Goal: Navigation & Orientation: Find specific page/section

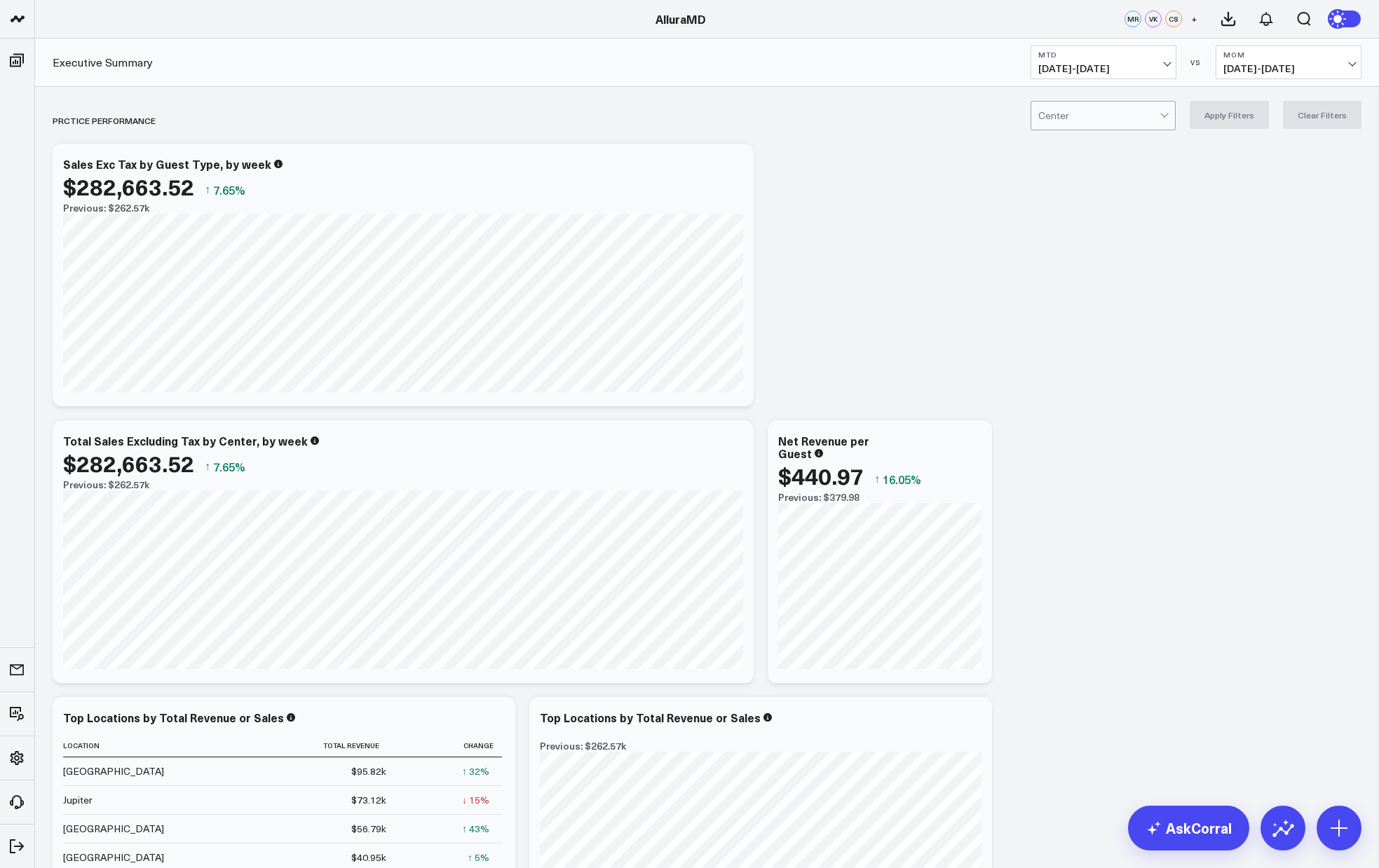
click at [1163, 64] on span "[DATE] - [DATE]" at bounding box center [1104, 68] width 130 height 11
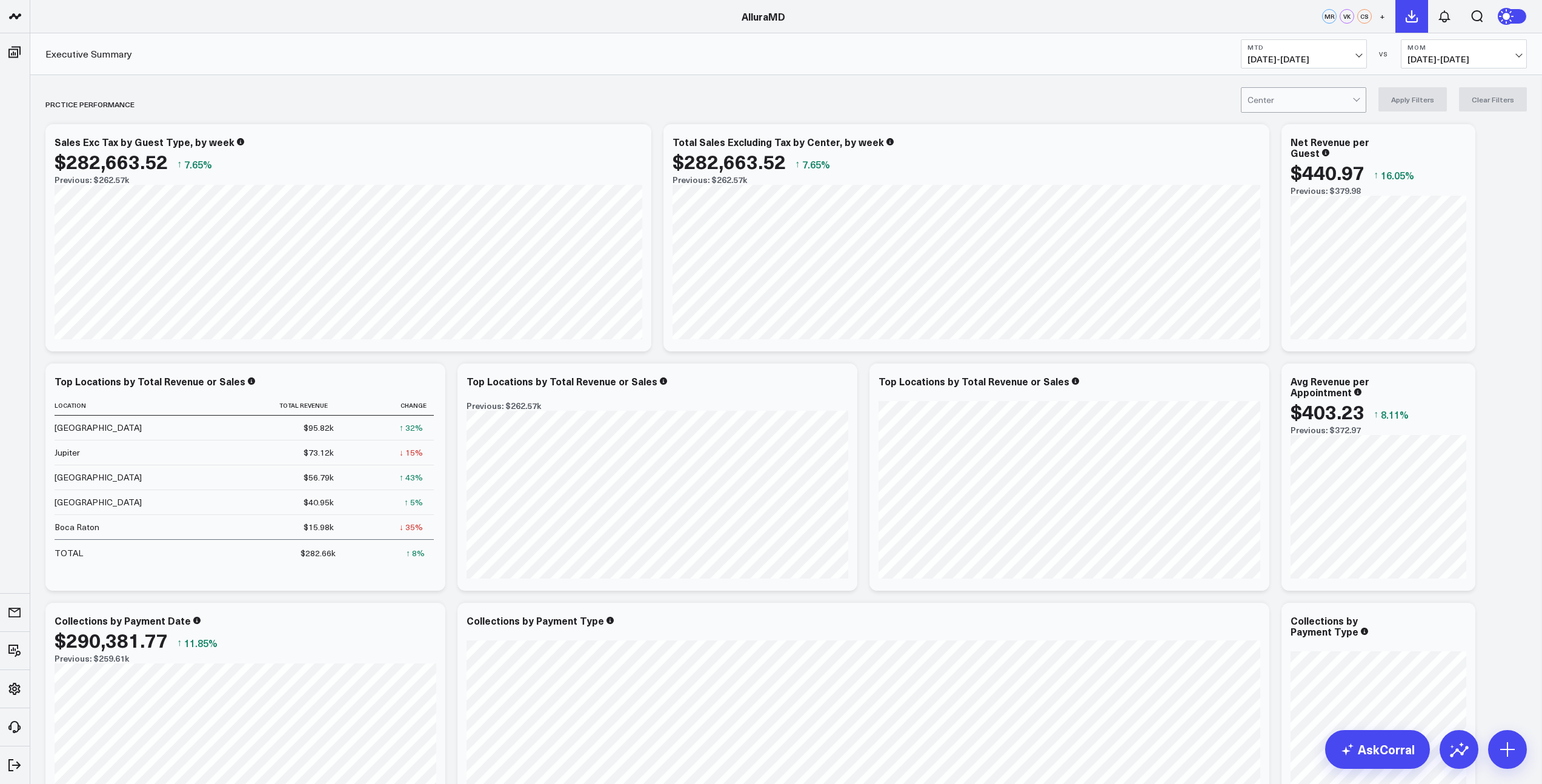
click at [1191, 23] on button at bounding box center [1411, 16] width 33 height 33
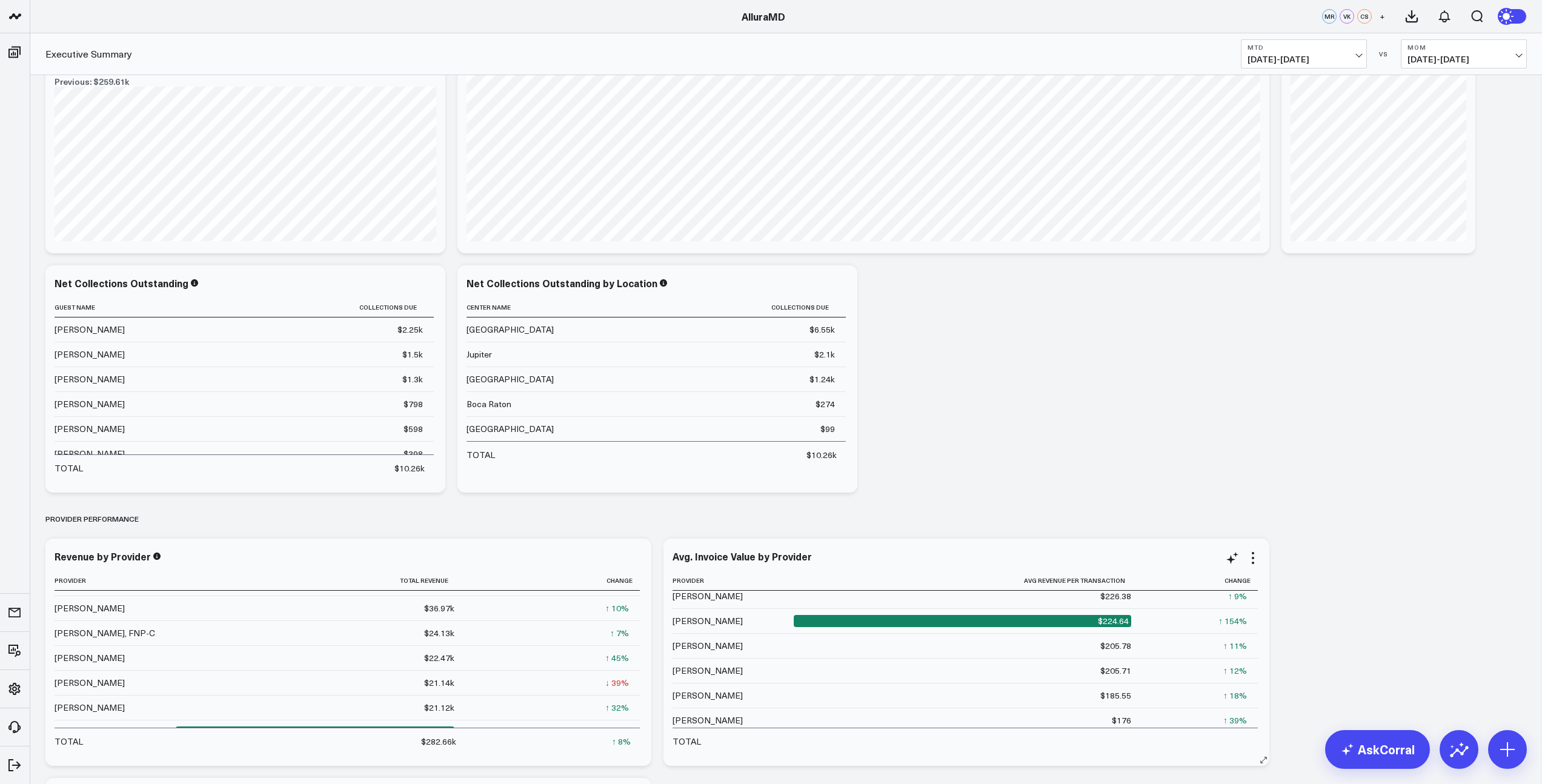
scroll to position [254, 0]
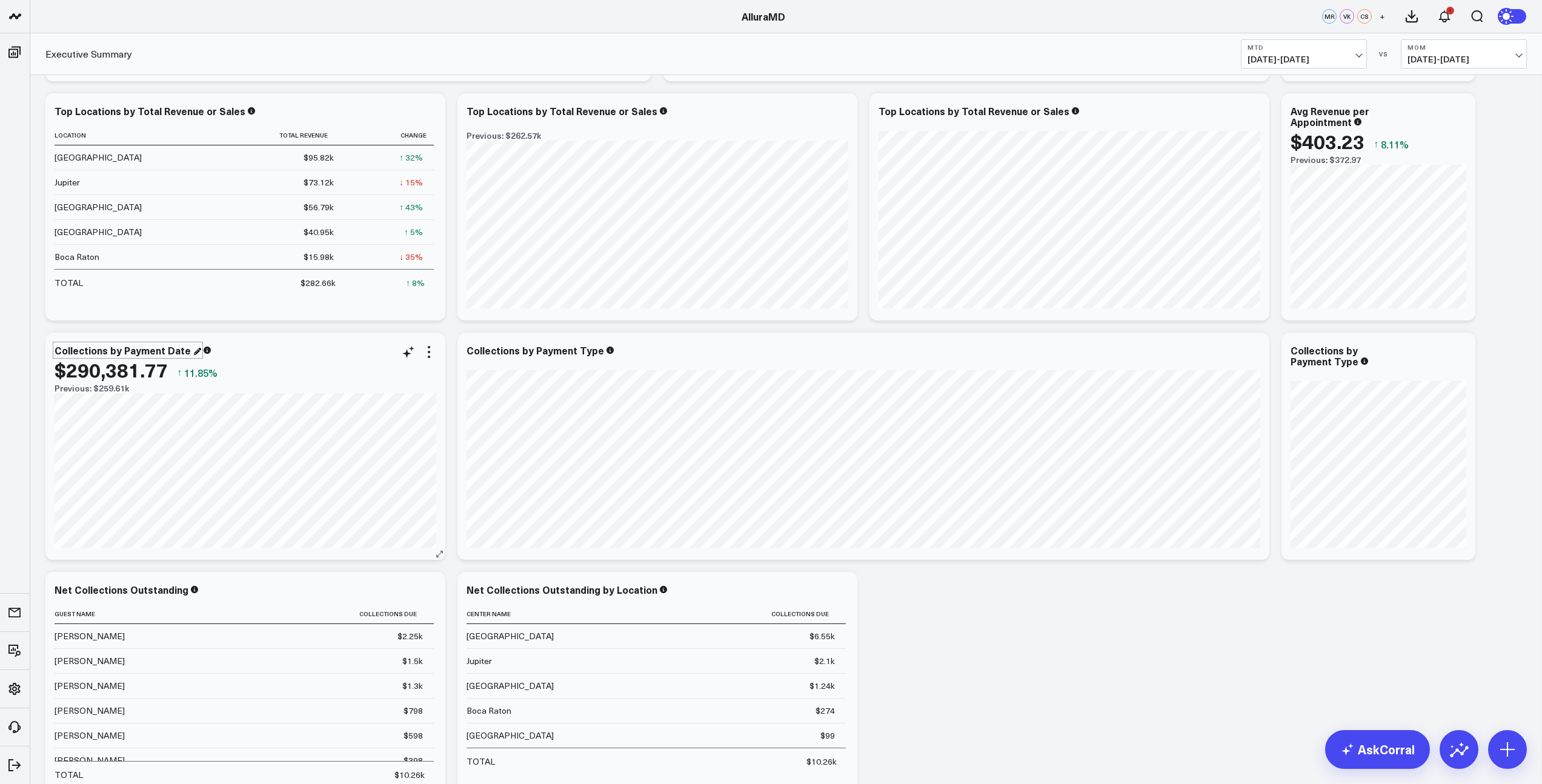
scroll to position [249, 0]
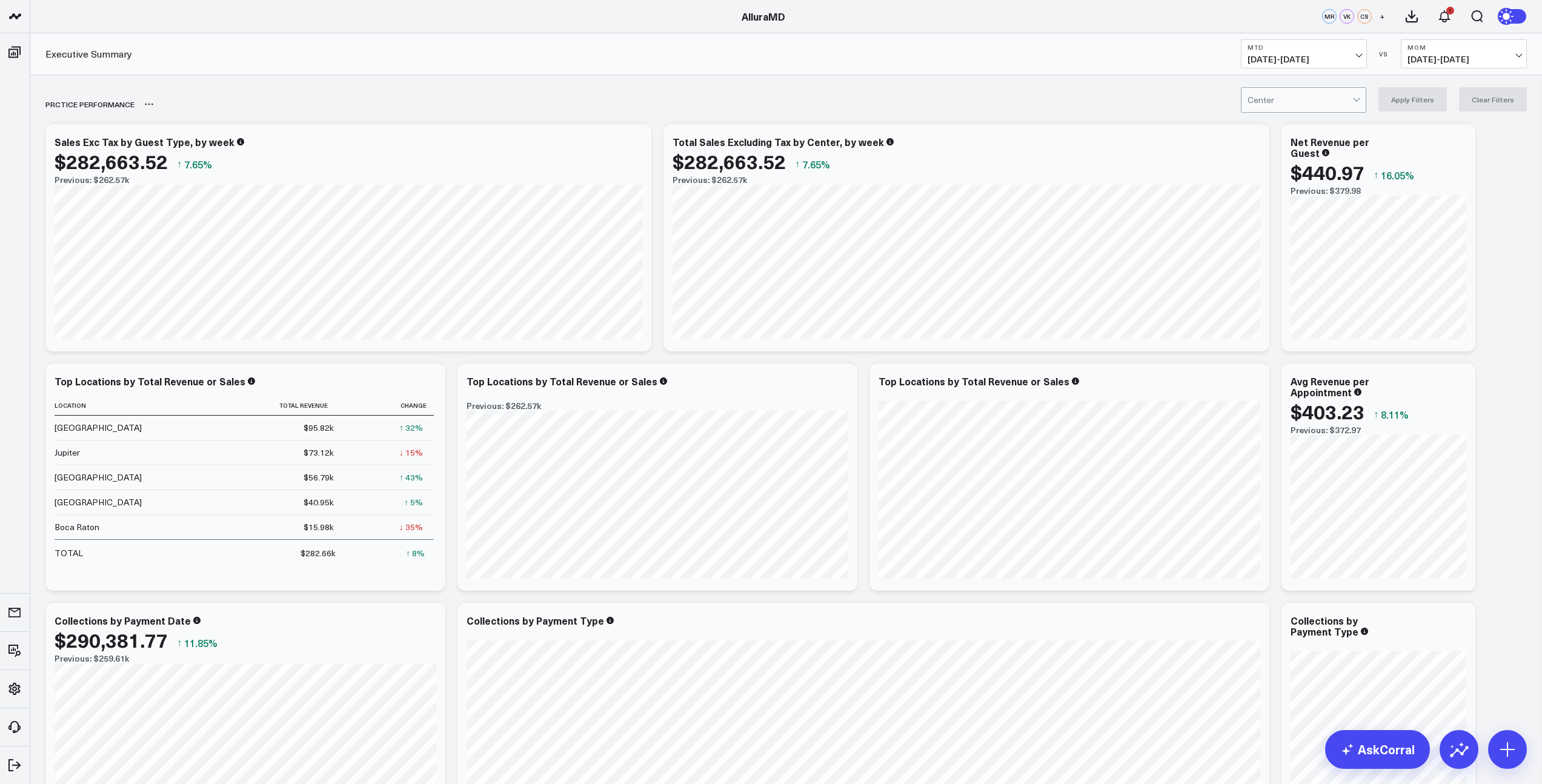
click at [665, 103] on div "PRCTICE PERFORMANCE" at bounding box center [716, 105] width 1342 height 28
click at [1191, 11] on div "1" at bounding box center [1450, 11] width 8 height 8
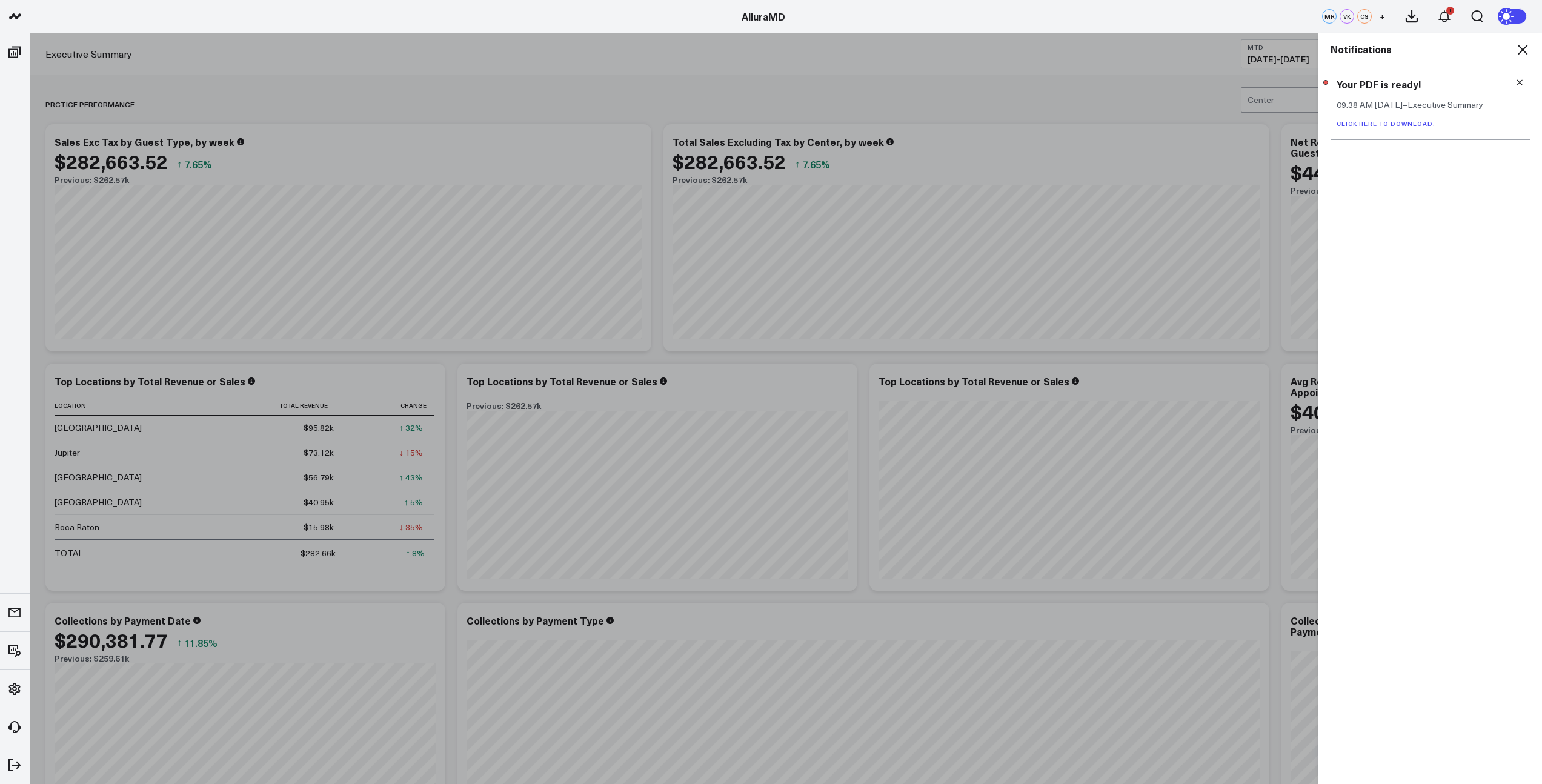
click at [1191, 123] on link "Click here to download." at bounding box center [1385, 123] width 99 height 9
click at [574, 21] on div "AlluraMD" at bounding box center [763, 16] width 1527 height 13
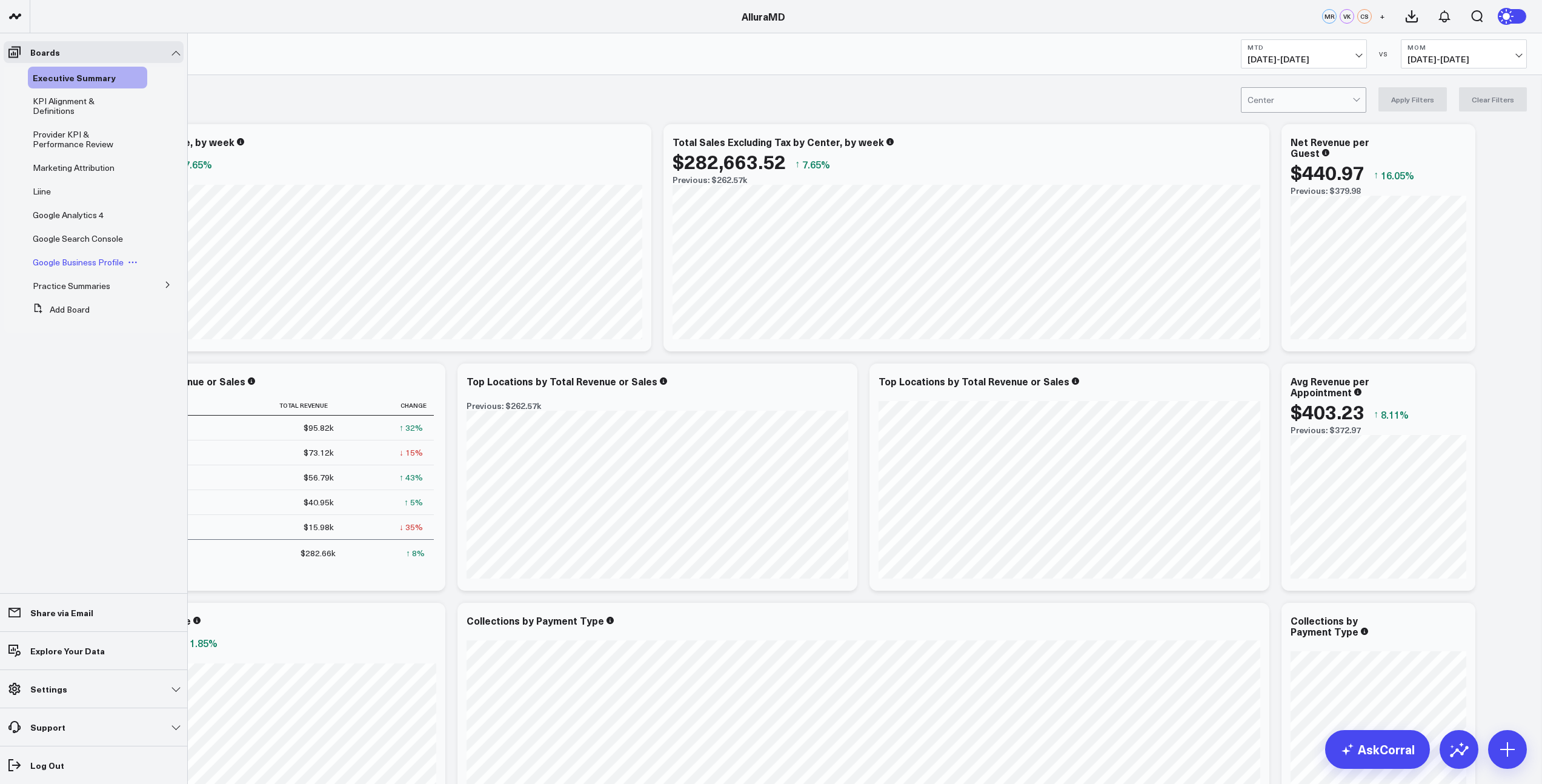
click at [89, 261] on span "Google Business Profile" at bounding box center [78, 262] width 91 height 11
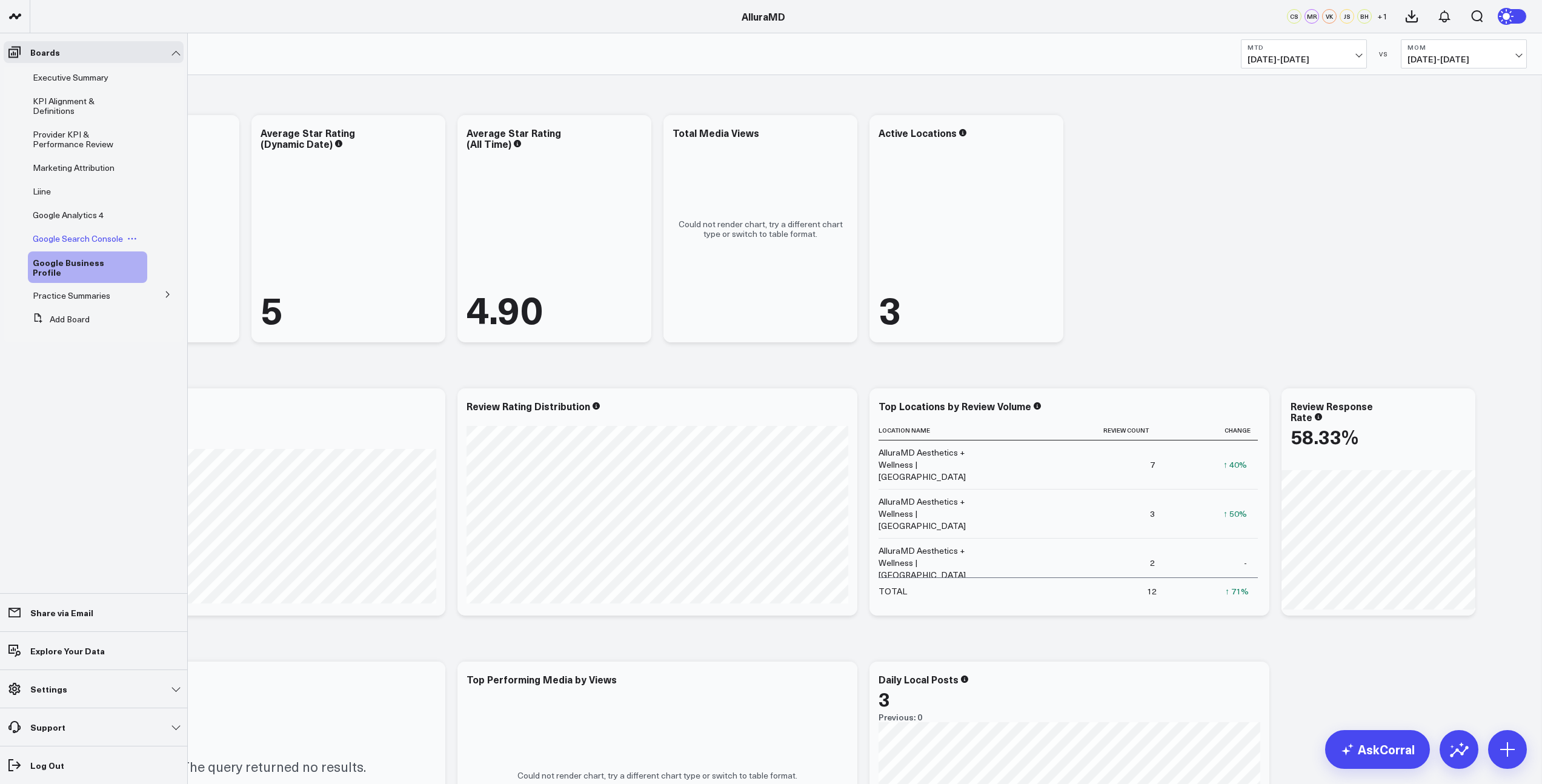
click at [85, 239] on span "Google Search Console" at bounding box center [78, 238] width 91 height 11
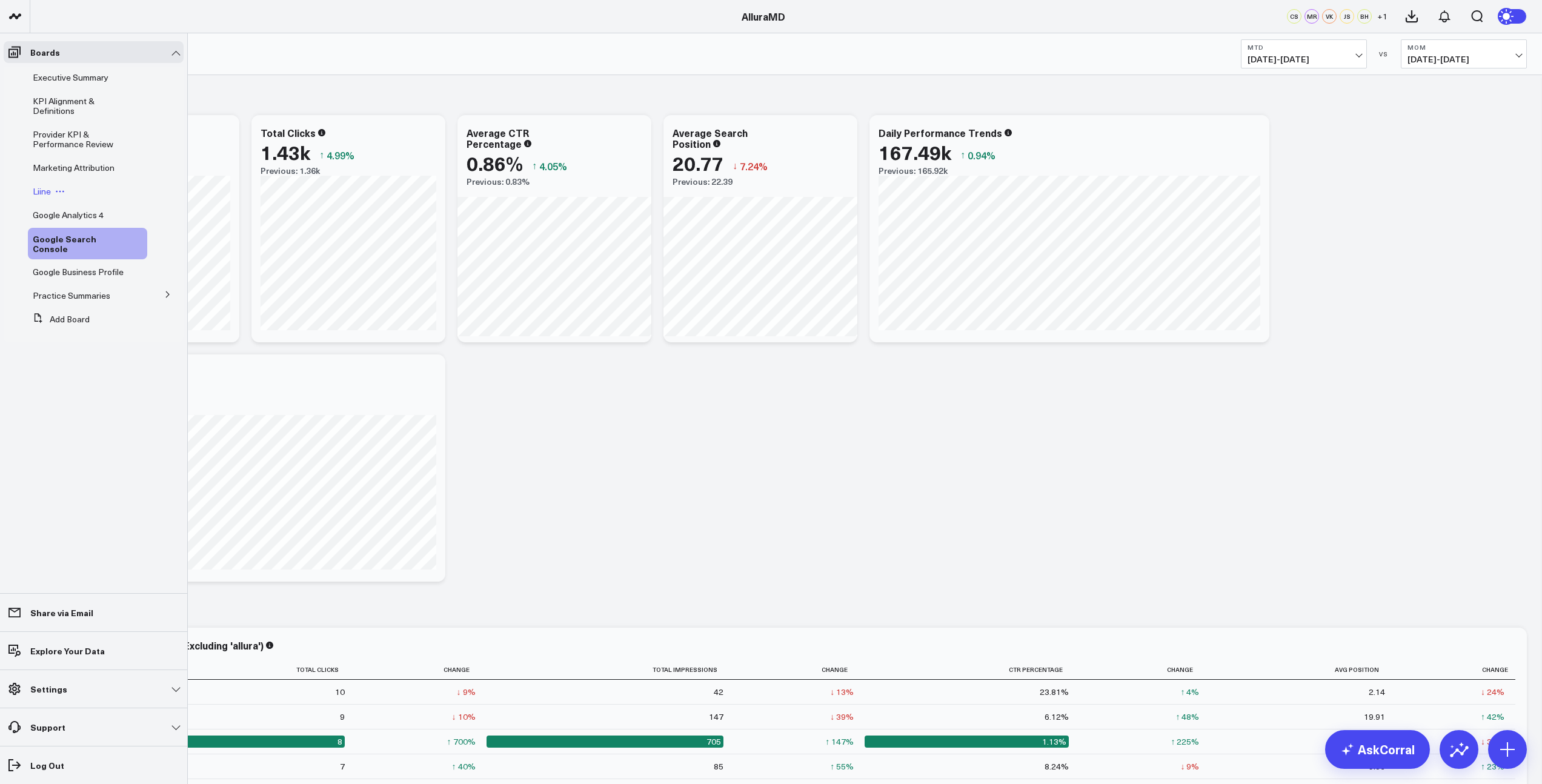
click at [38, 186] on span "Liine" at bounding box center [42, 190] width 18 height 11
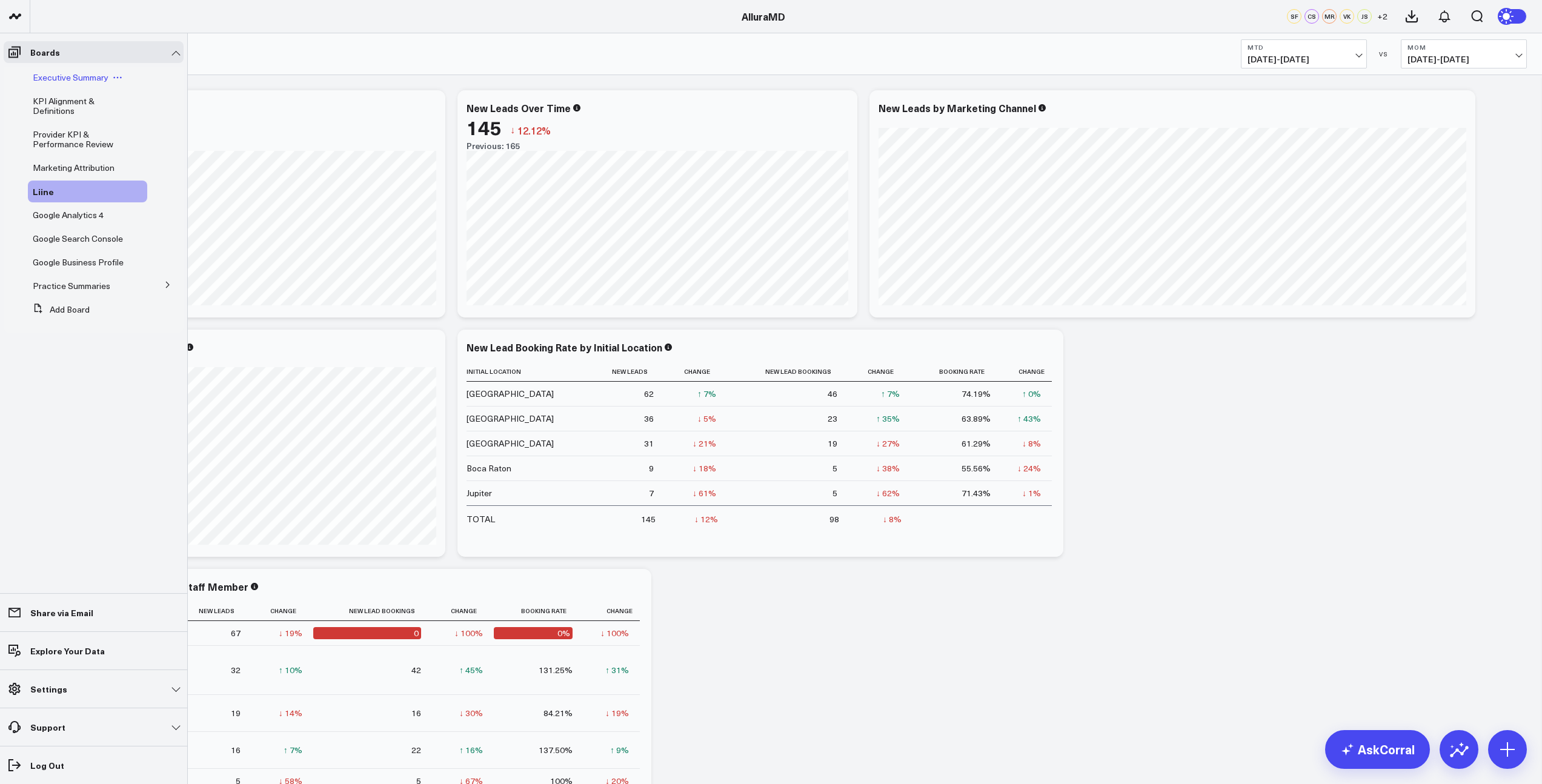
click at [51, 83] on span "Executive Summary" at bounding box center [70, 77] width 76 height 11
